Goal: Find contact information: Find contact information

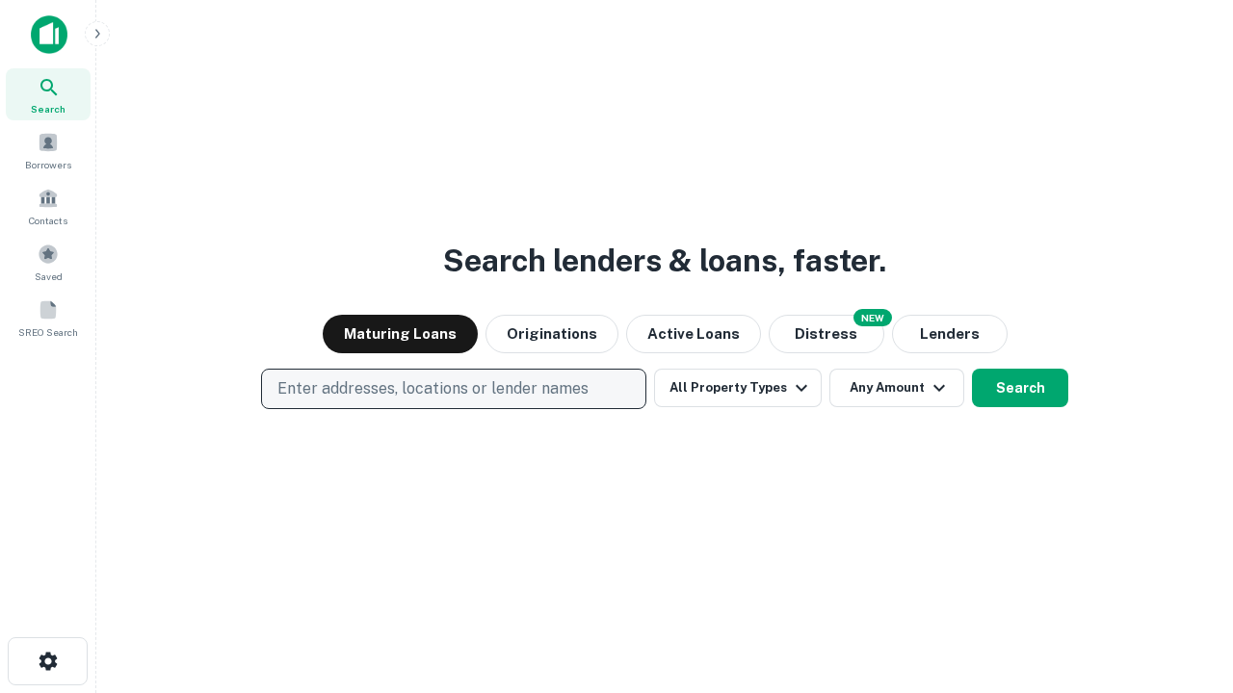
click at [453, 389] on p "Enter addresses, locations or lender names" at bounding box center [432, 389] width 311 height 23
type input "**********"
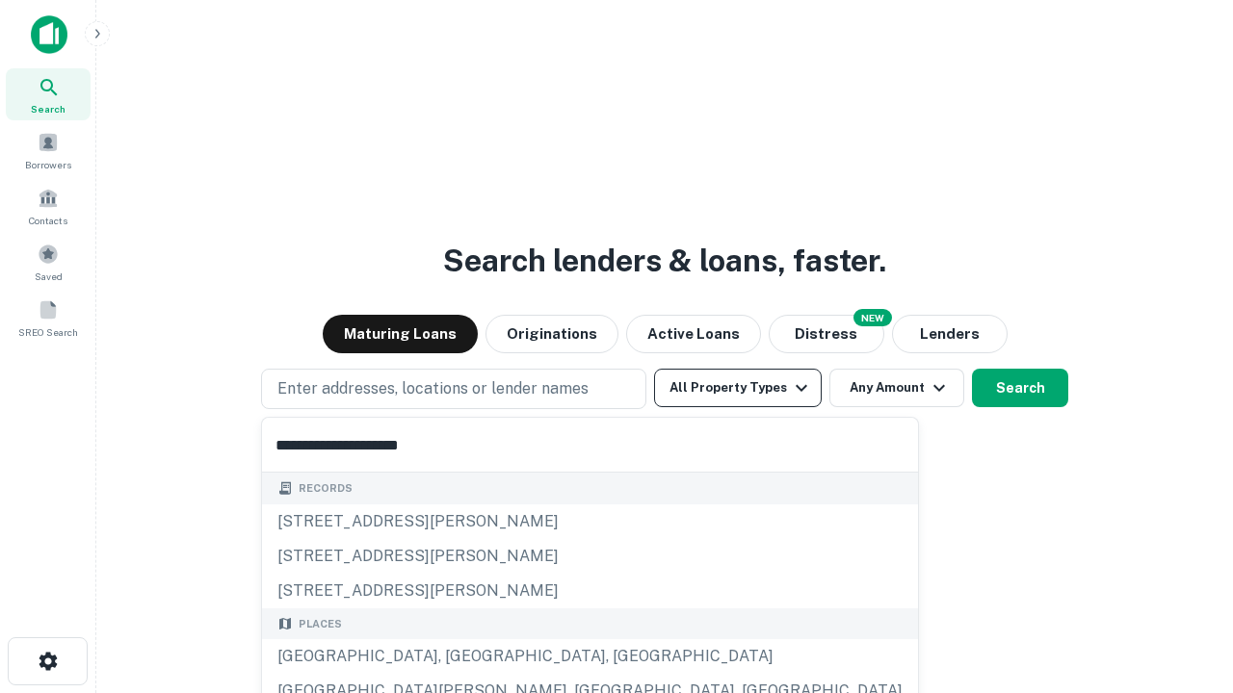
click at [460, 657] on div "[GEOGRAPHIC_DATA], [GEOGRAPHIC_DATA], [GEOGRAPHIC_DATA]" at bounding box center [590, 657] width 656 height 35
click at [738, 388] on button "All Property Types" at bounding box center [738, 388] width 168 height 39
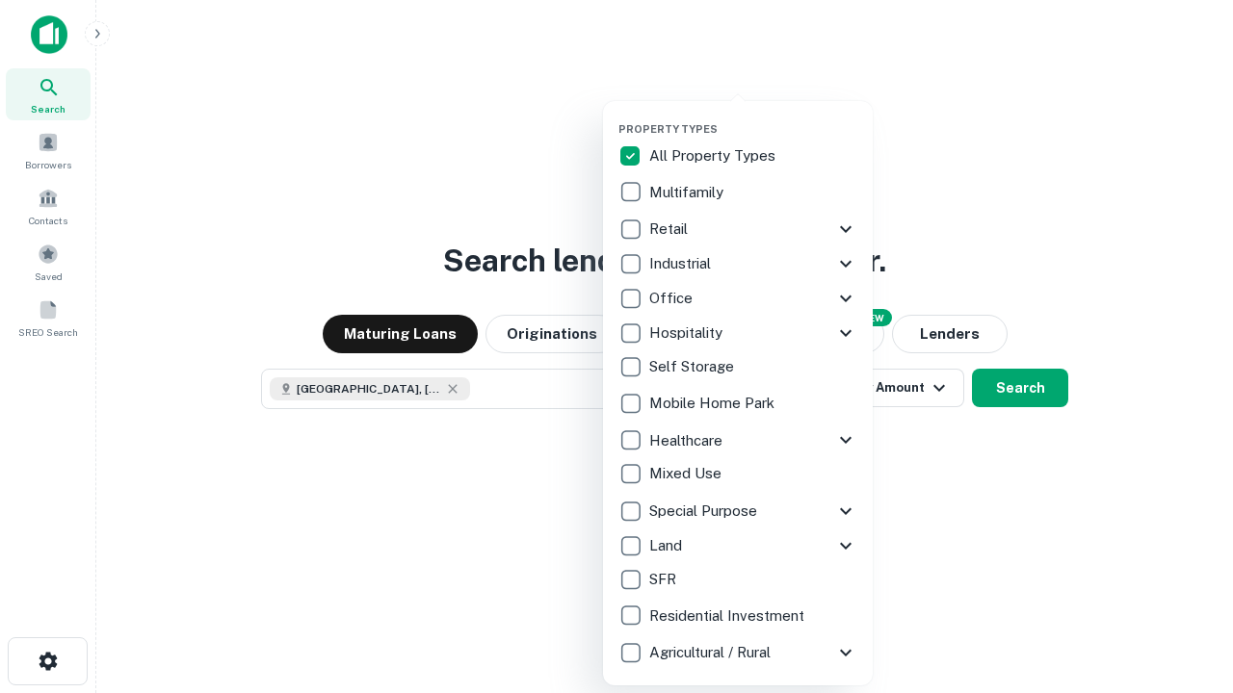
click at [753, 117] on button "button" at bounding box center [753, 117] width 270 height 1
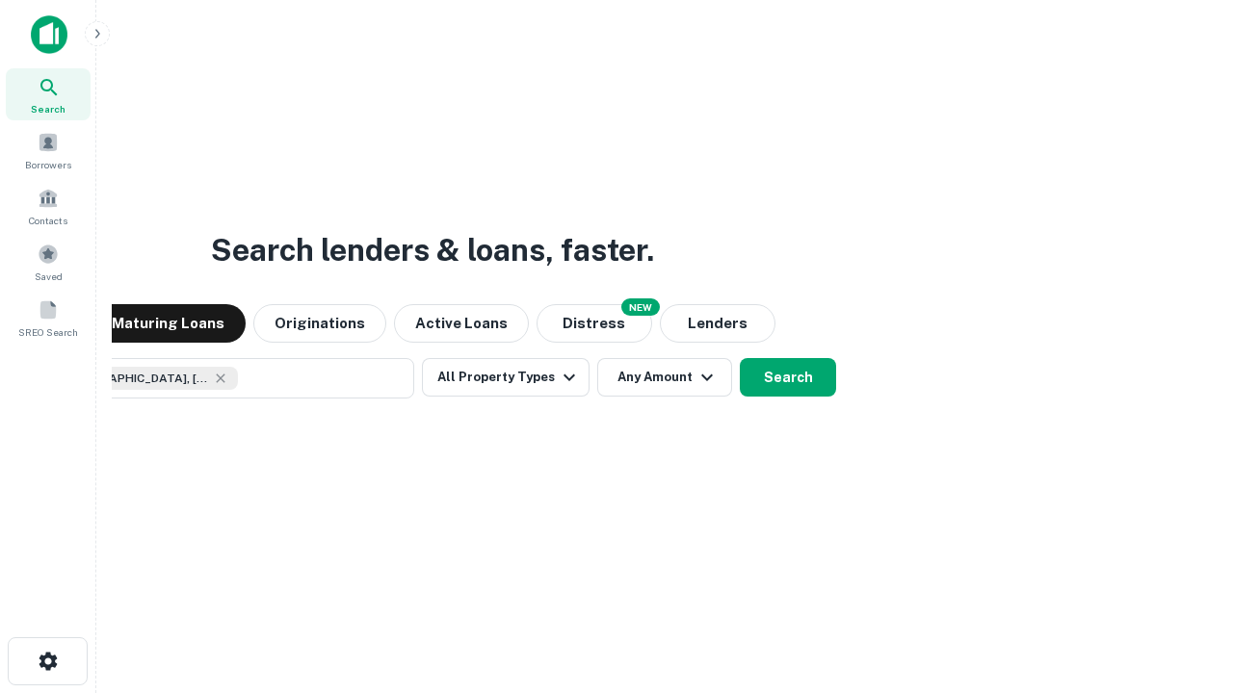
scroll to position [31, 0]
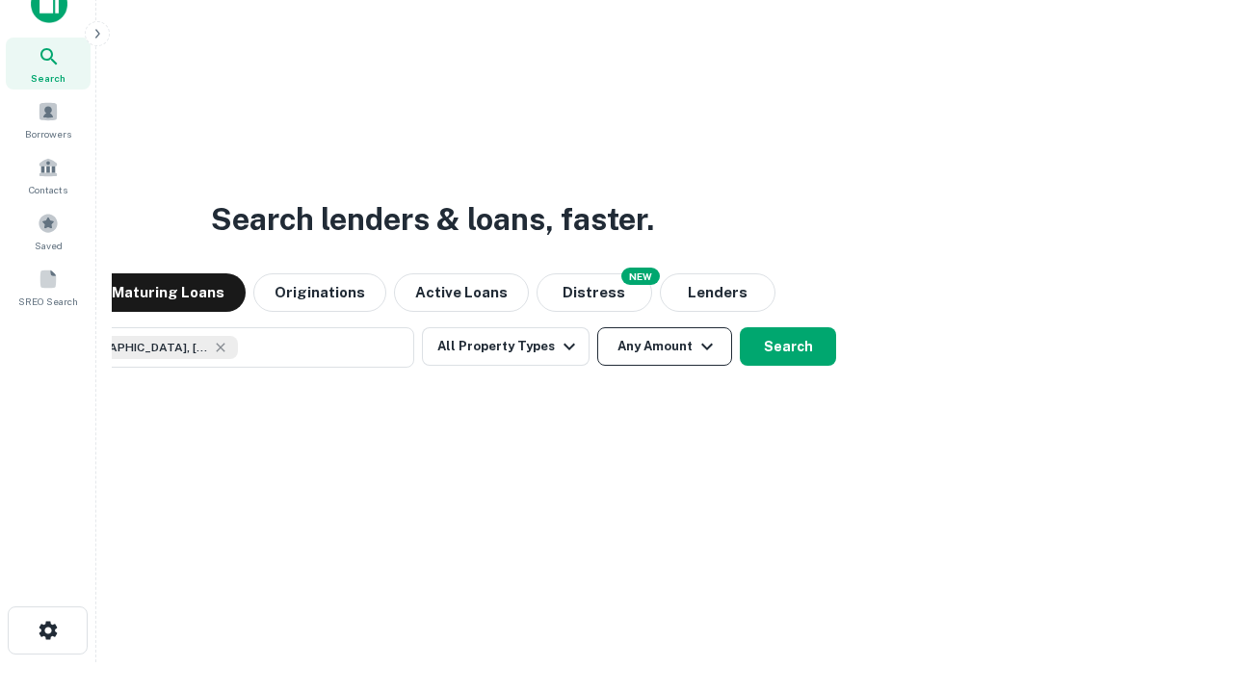
click at [597, 327] on button "Any Amount" at bounding box center [664, 346] width 135 height 39
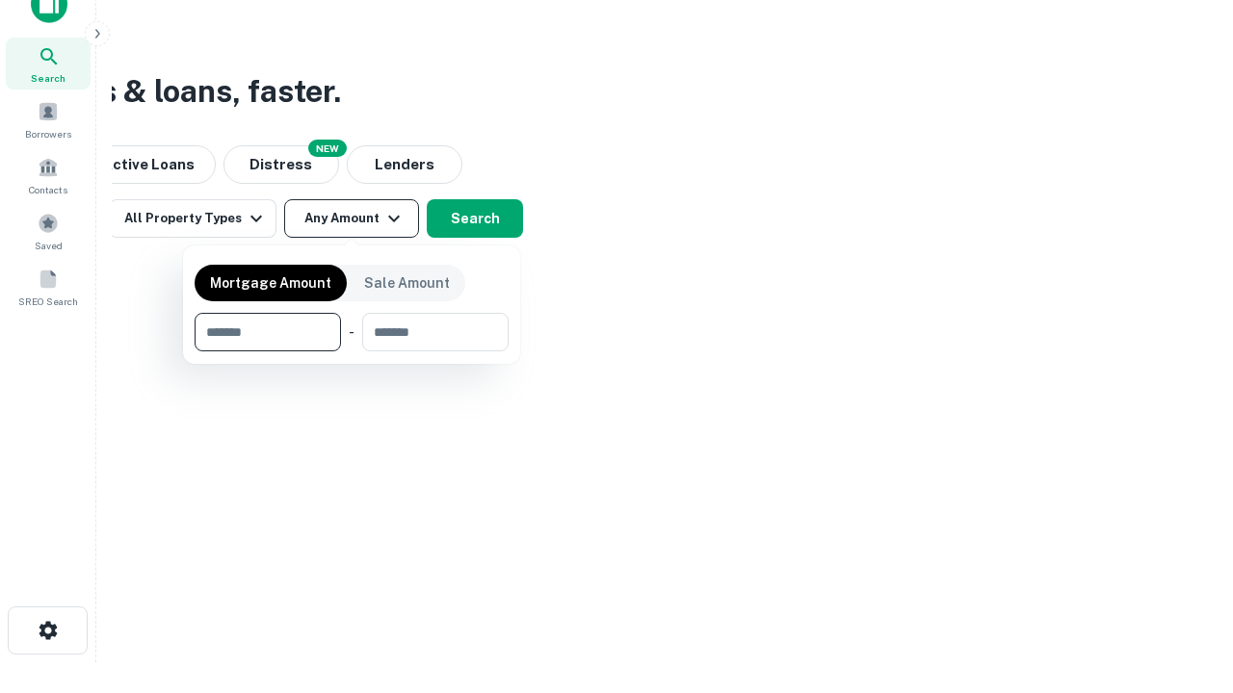
type input "*******"
click at [352, 352] on button "button" at bounding box center [352, 352] width 314 height 1
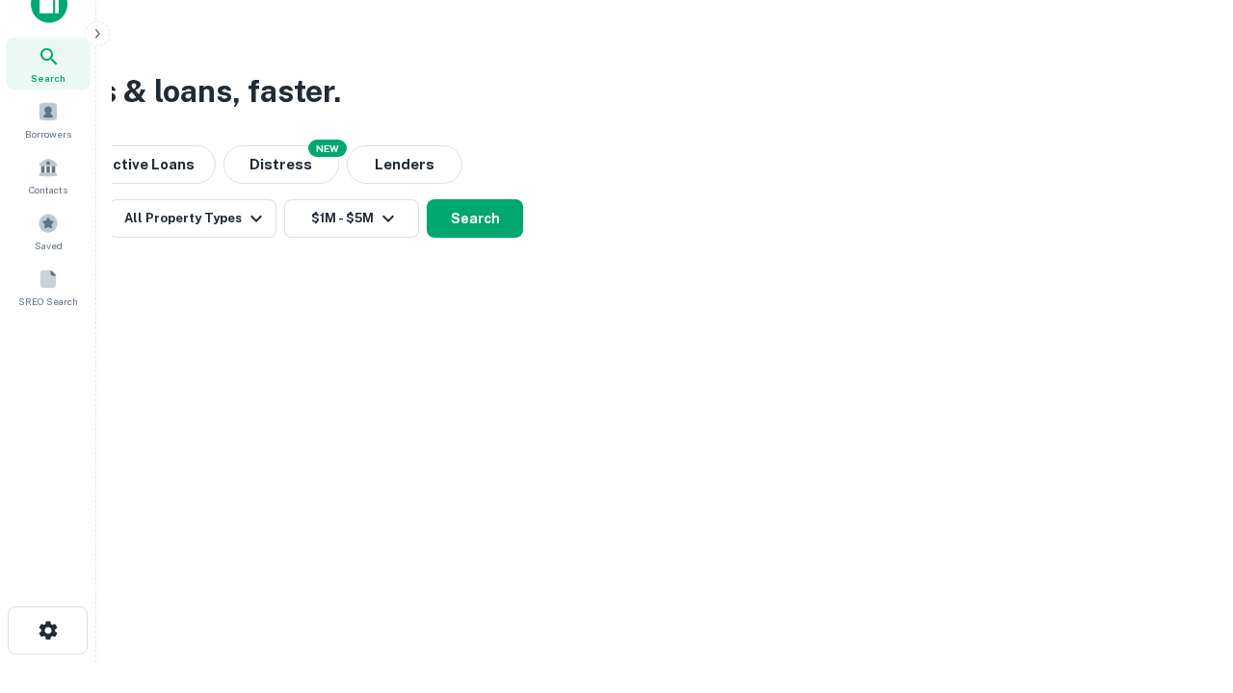
scroll to position [11, 355]
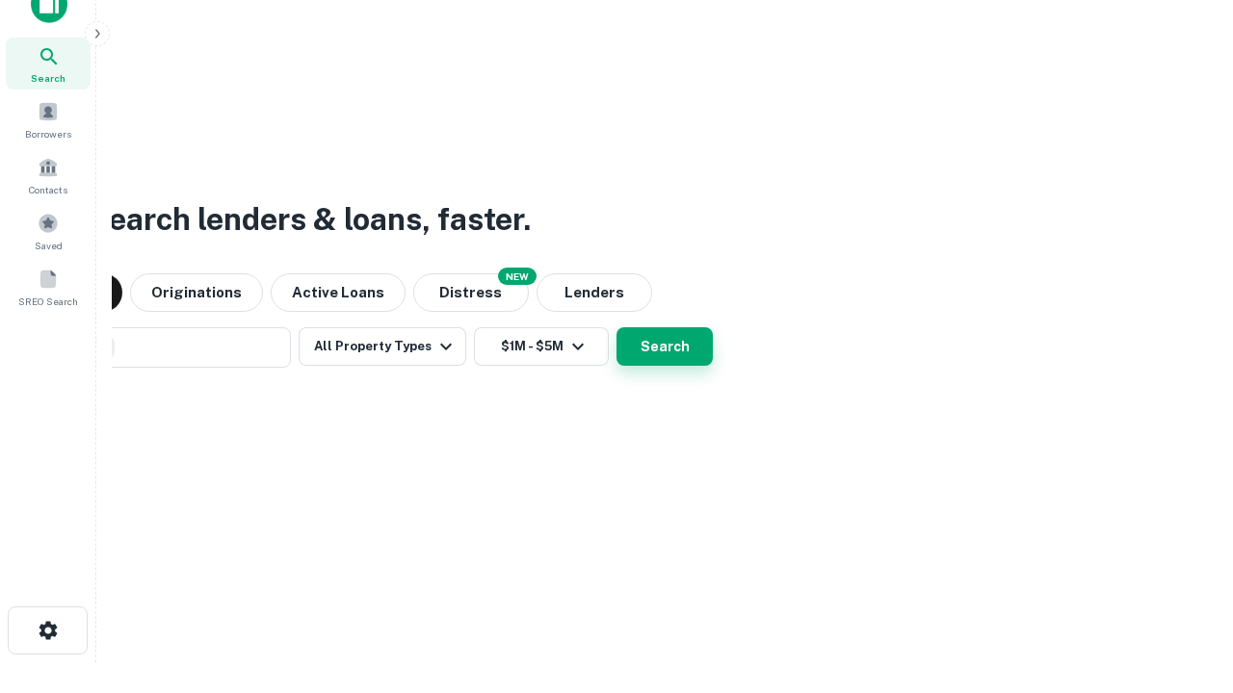
click at [616, 327] on button "Search" at bounding box center [664, 346] width 96 height 39
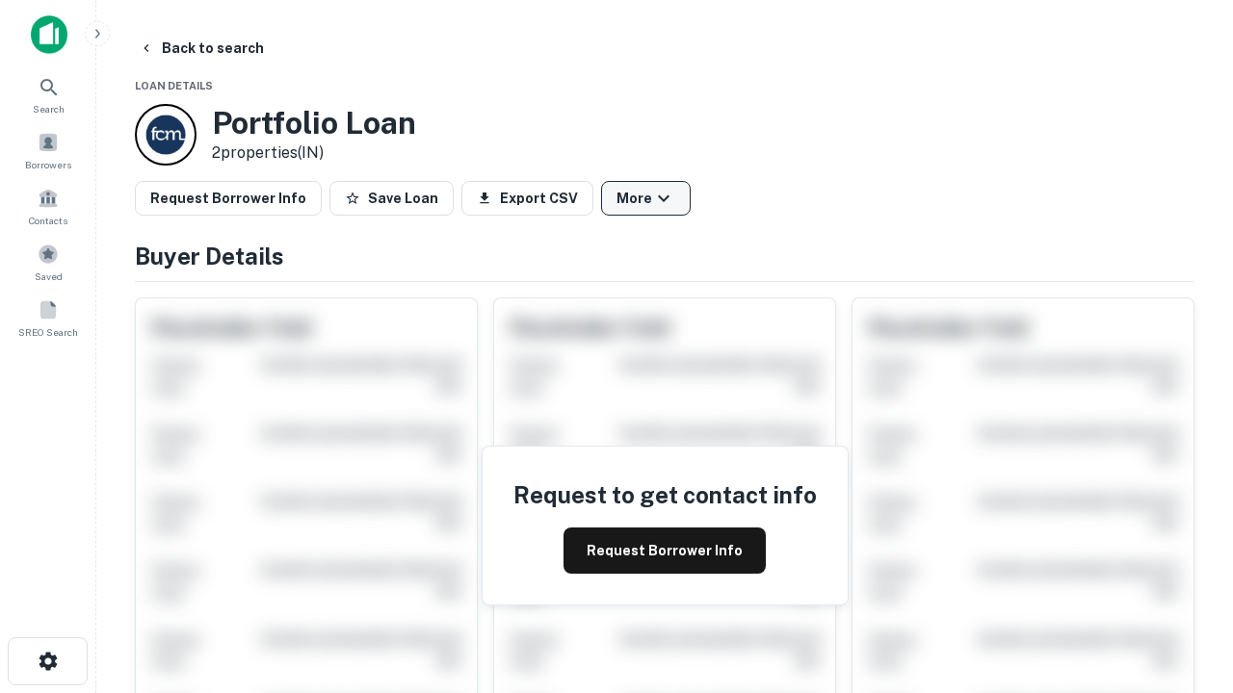
click at [645, 198] on button "More" at bounding box center [646, 198] width 90 height 35
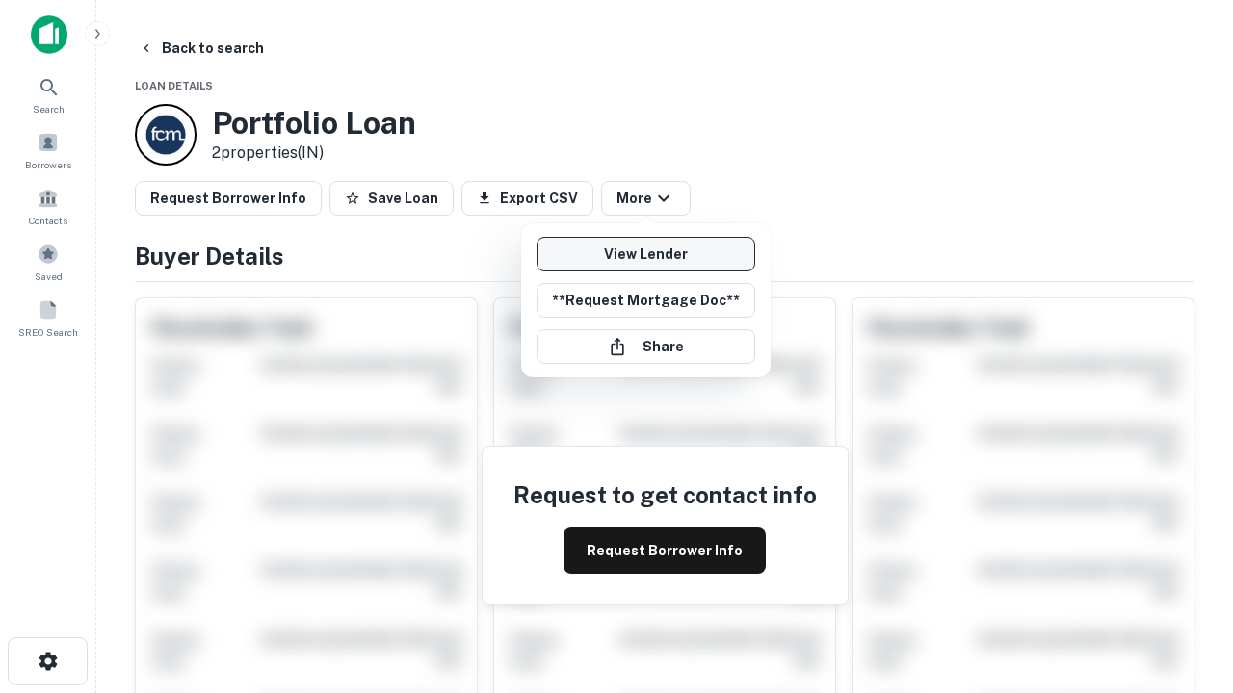
click at [645, 254] on link "View Lender" at bounding box center [645, 254] width 219 height 35
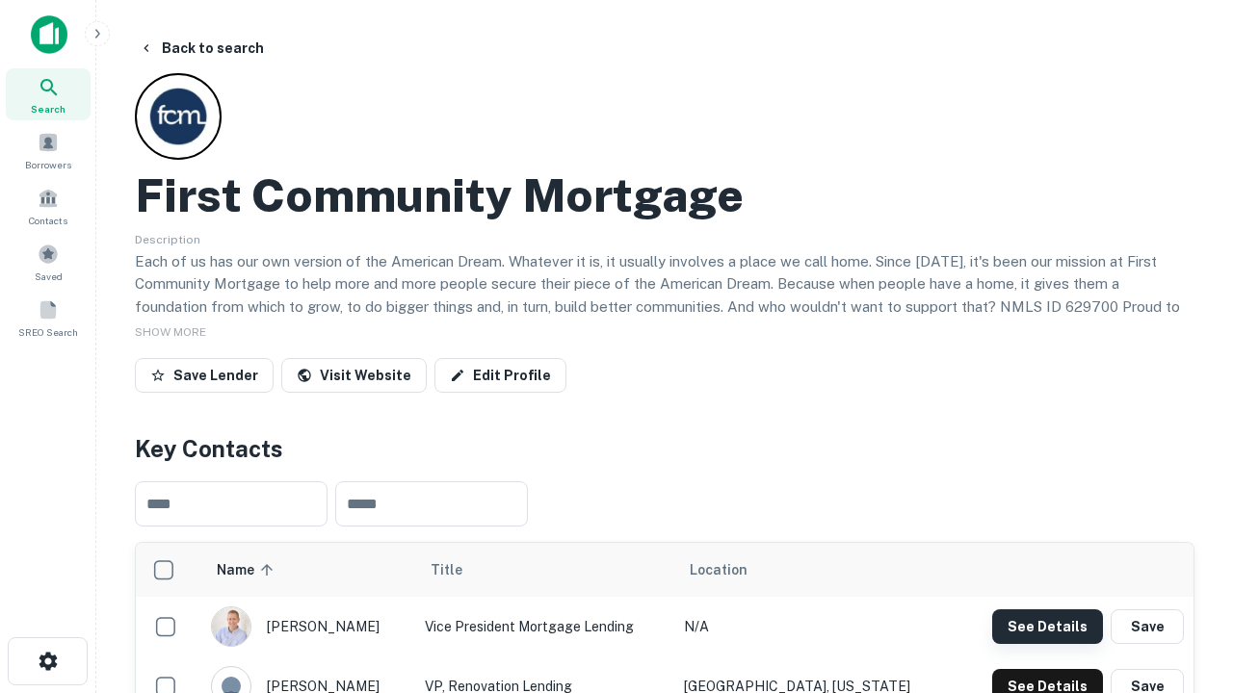
click at [1047, 626] on button "See Details" at bounding box center [1047, 627] width 111 height 35
click at [47, 662] on icon "button" at bounding box center [48, 661] width 23 height 23
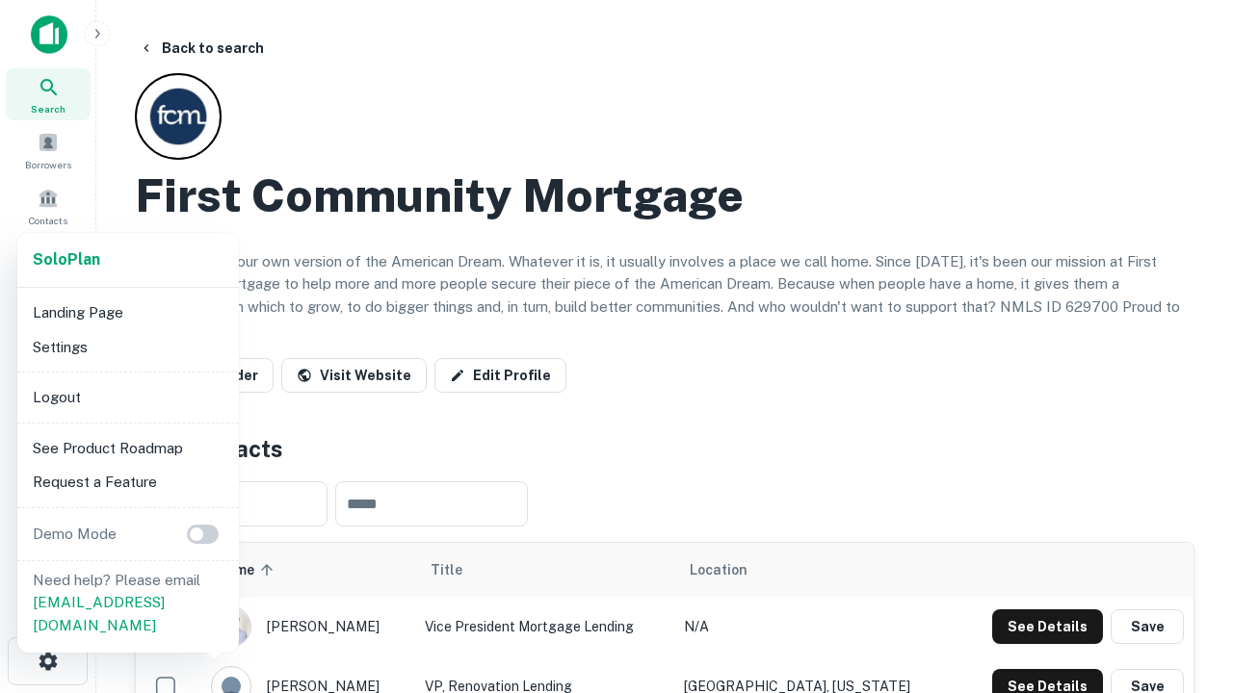
click at [127, 397] on li "Logout" at bounding box center [128, 397] width 206 height 35
